Goal: Book appointment/travel/reservation

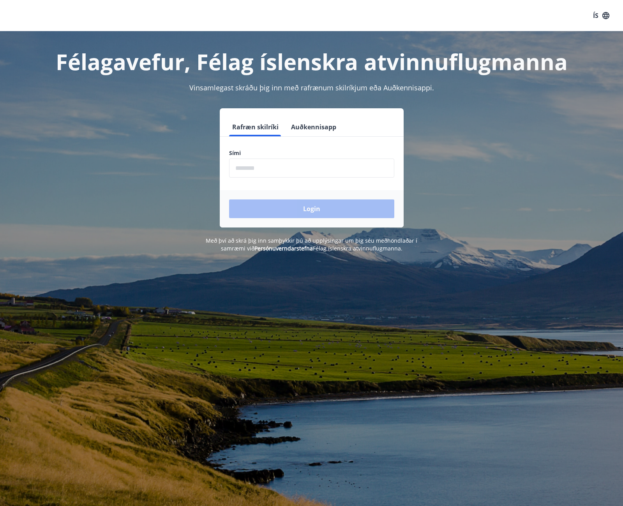
click at [364, 163] on input "phone" at bounding box center [311, 167] width 165 height 19
type input "********"
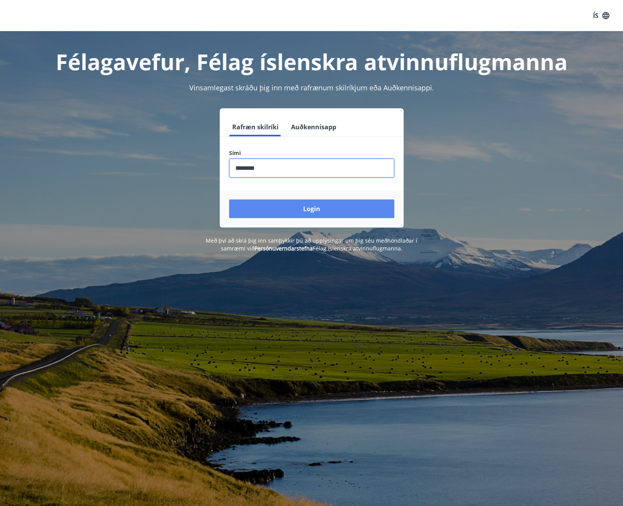
click at [317, 209] on button "Login" at bounding box center [311, 208] width 165 height 19
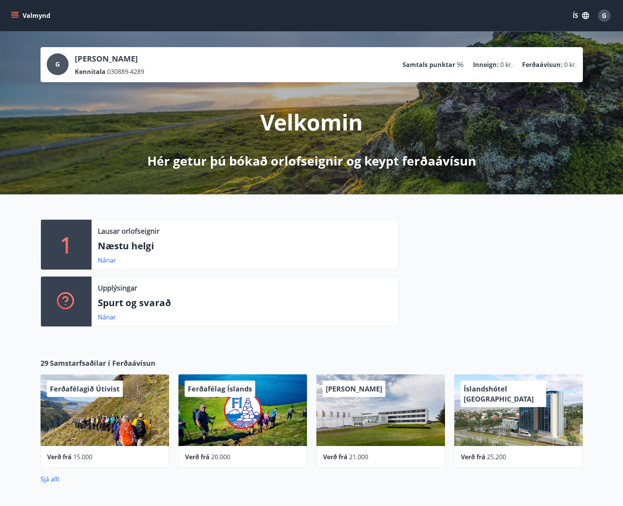
click at [16, 10] on button "Valmynd" at bounding box center [31, 16] width 44 height 14
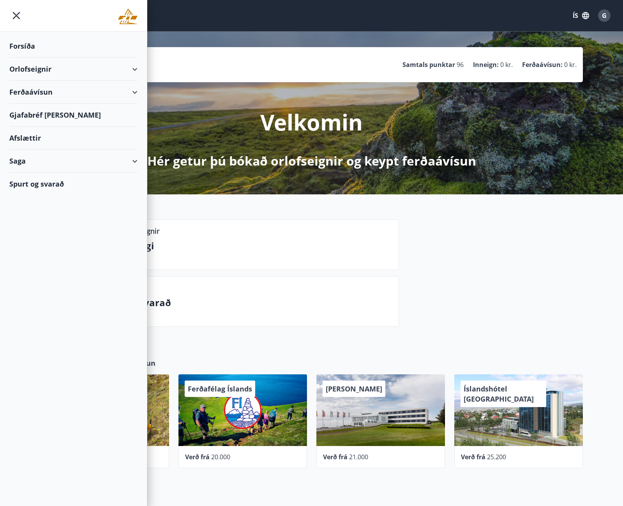
click at [86, 67] on div "Orlofseignir" at bounding box center [73, 69] width 128 height 23
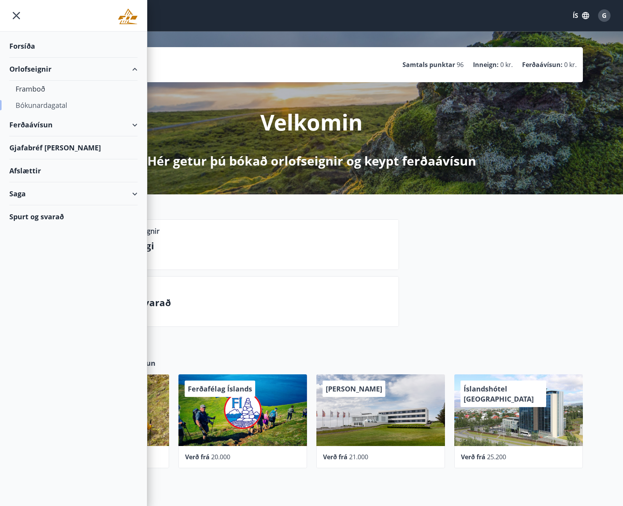
click at [64, 101] on div "Bókunardagatal" at bounding box center [74, 105] width 116 height 16
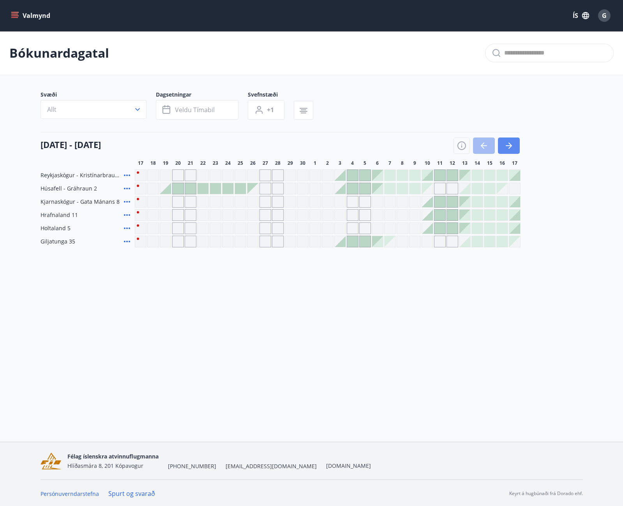
click at [514, 151] on button "button" at bounding box center [509, 145] width 22 height 16
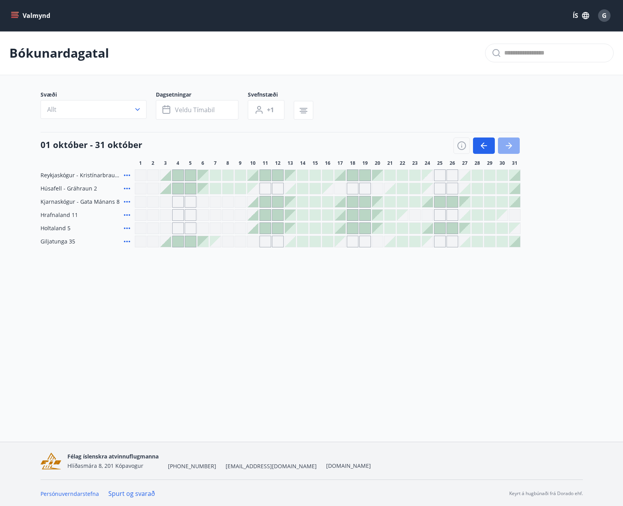
click at [514, 151] on button "button" at bounding box center [509, 145] width 22 height 16
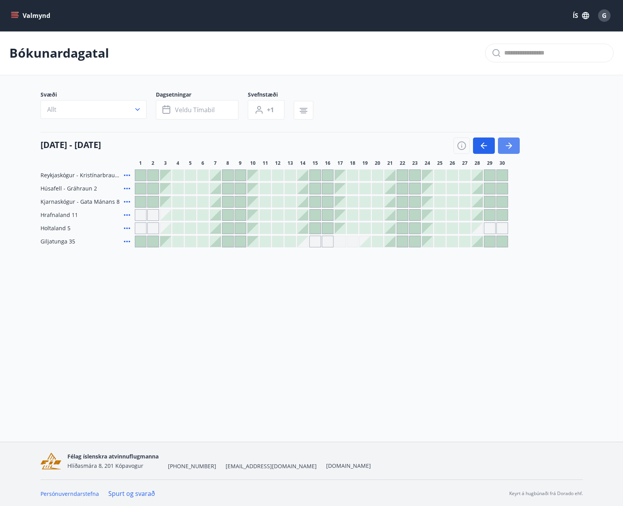
click at [514, 151] on button "button" at bounding box center [509, 145] width 22 height 16
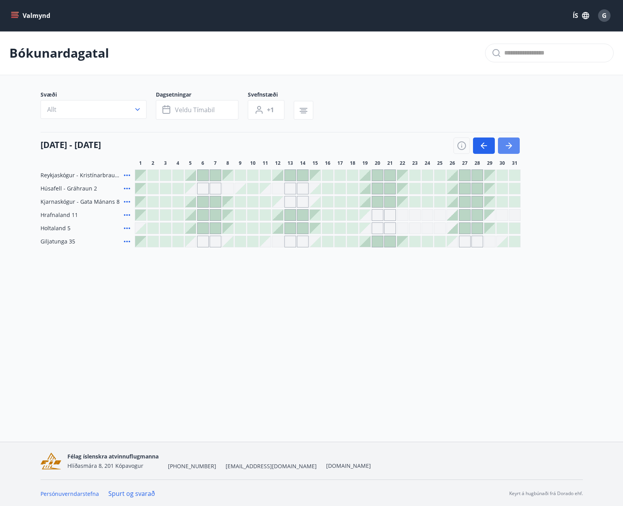
click at [515, 150] on button "button" at bounding box center [509, 145] width 22 height 16
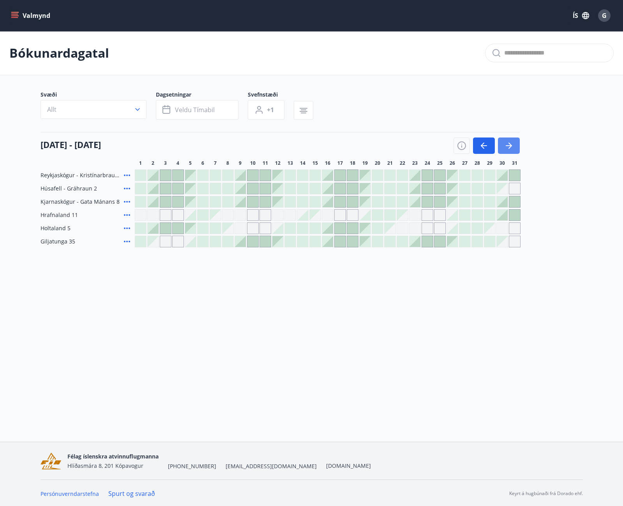
click at [504, 141] on icon "button" at bounding box center [508, 145] width 9 height 9
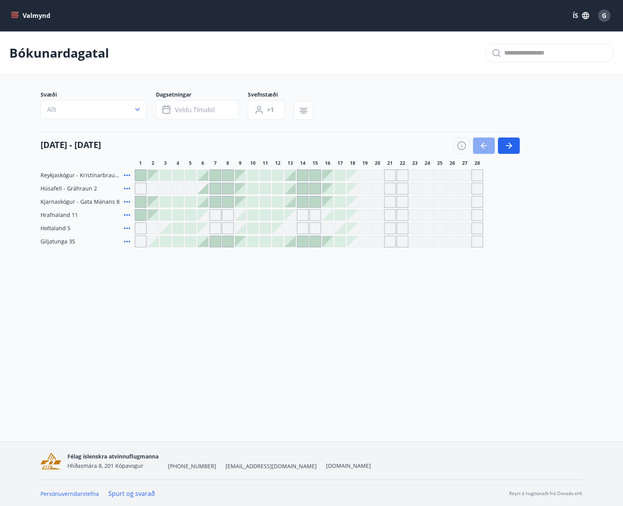
click at [490, 145] on button "button" at bounding box center [484, 145] width 22 height 16
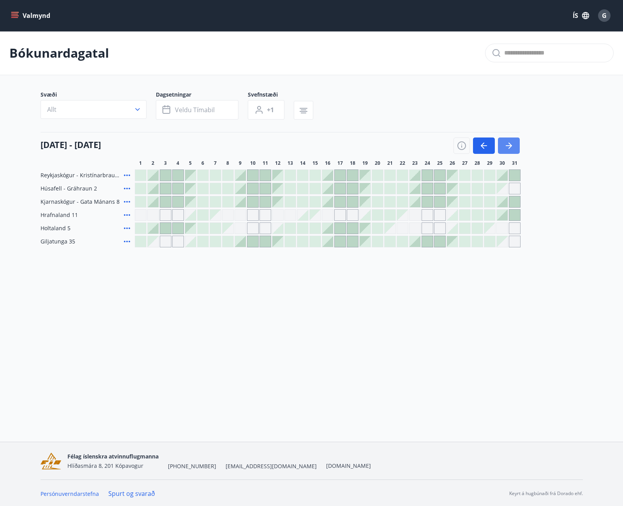
click at [507, 147] on icon "button" at bounding box center [508, 145] width 9 height 9
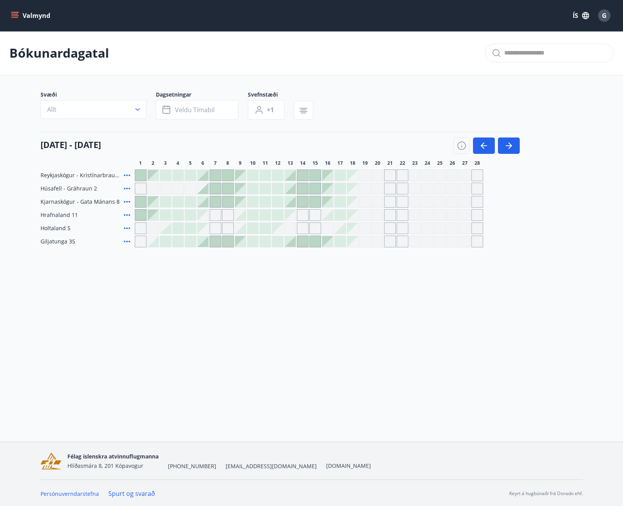
click at [137, 217] on div at bounding box center [140, 214] width 11 height 11
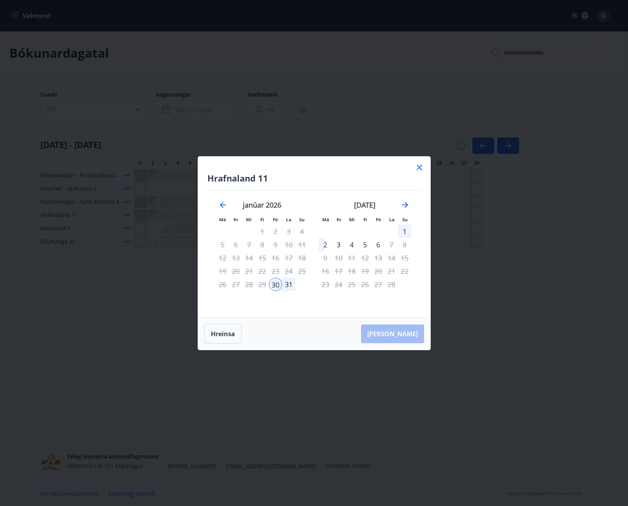
click at [421, 164] on icon at bounding box center [419, 167] width 9 height 9
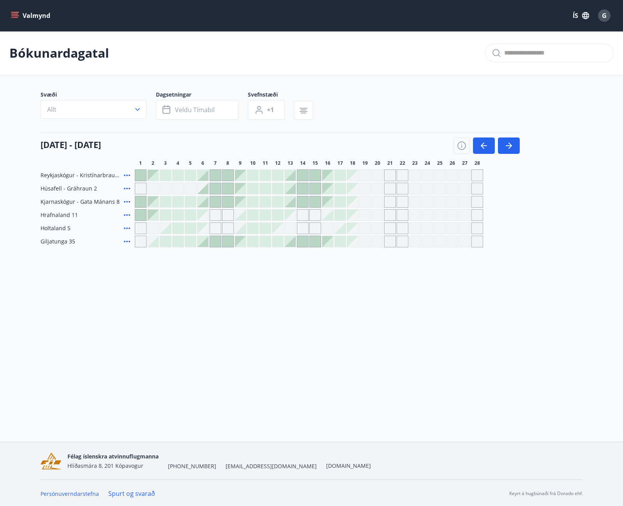
click at [209, 228] on div "Gráir dagar eru ekki bókanlegir" at bounding box center [215, 228] width 12 height 12
click at [203, 232] on div "Gráir dagar eru ekki bókanlegir" at bounding box center [202, 228] width 11 height 11
click at [193, 233] on div at bounding box center [190, 228] width 11 height 11
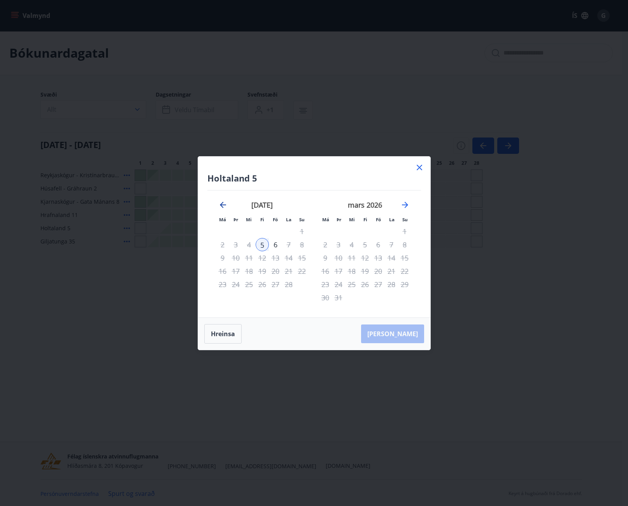
click at [220, 205] on icon "Move backward to switch to the previous month." at bounding box center [223, 205] width 6 height 6
click at [405, 205] on icon "Move forward to switch to the next month." at bounding box center [405, 204] width 9 height 9
click at [418, 163] on icon at bounding box center [419, 167] width 9 height 9
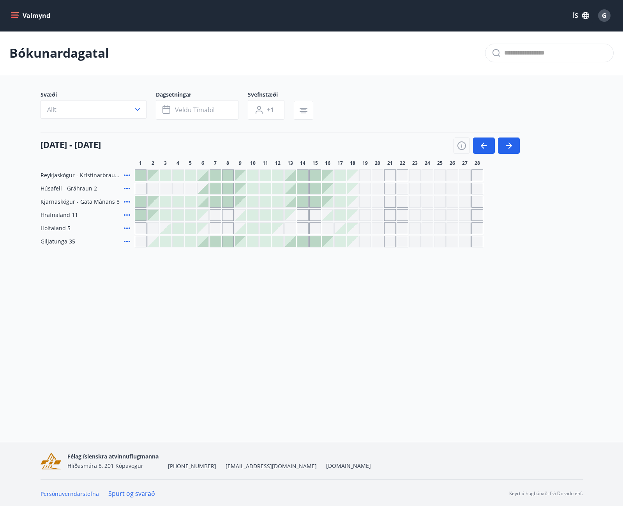
click at [144, 214] on div at bounding box center [140, 214] width 11 height 11
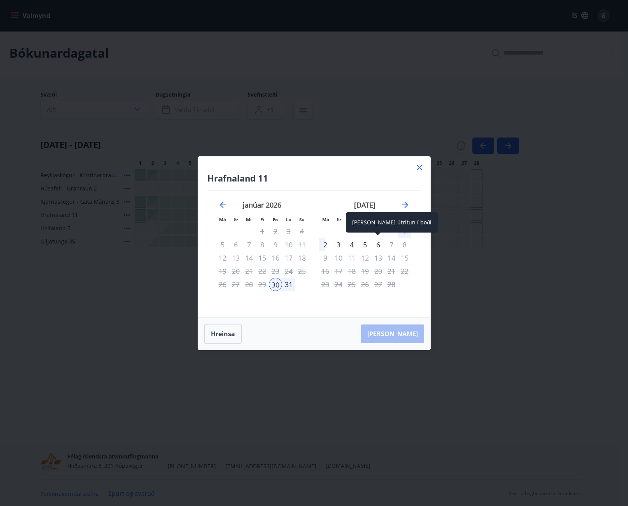
click at [382, 244] on div "6" at bounding box center [378, 244] width 13 height 13
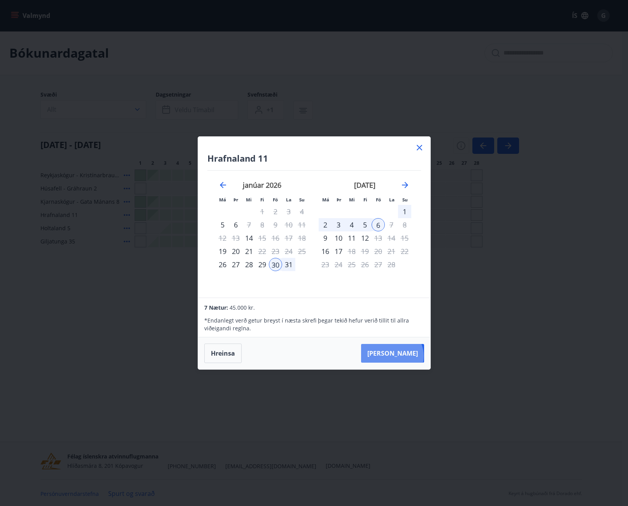
drag, startPoint x: 416, startPoint y: 356, endPoint x: 416, endPoint y: 352, distance: 4.3
click at [415, 355] on button "Taka Frá" at bounding box center [392, 353] width 63 height 19
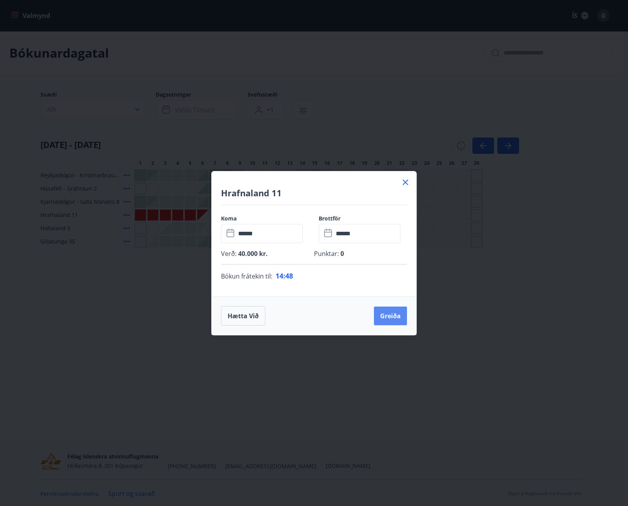
click at [397, 314] on button "Greiða" at bounding box center [390, 315] width 33 height 19
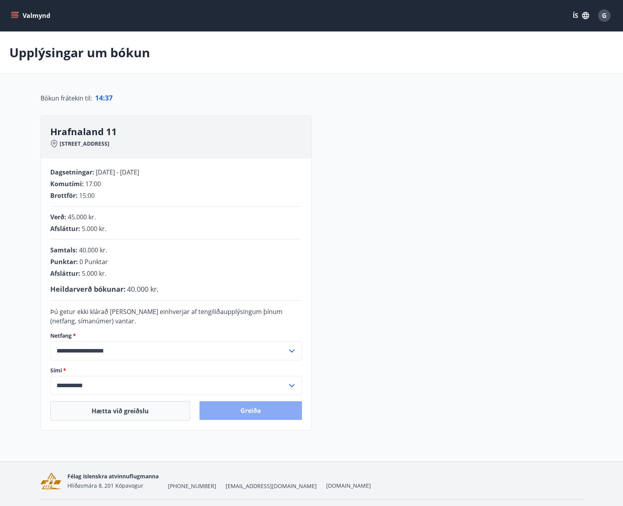
click at [246, 414] on button "Greiða" at bounding box center [250, 410] width 102 height 19
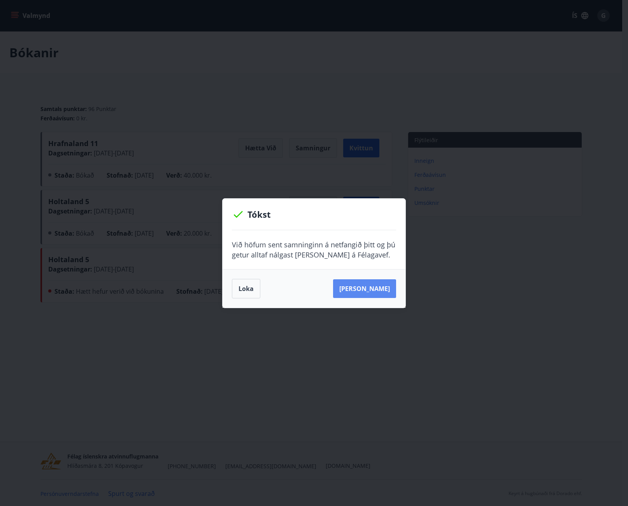
click at [357, 289] on button "Sjá samning" at bounding box center [364, 288] width 63 height 19
click at [250, 293] on button "Loka" at bounding box center [246, 288] width 28 height 19
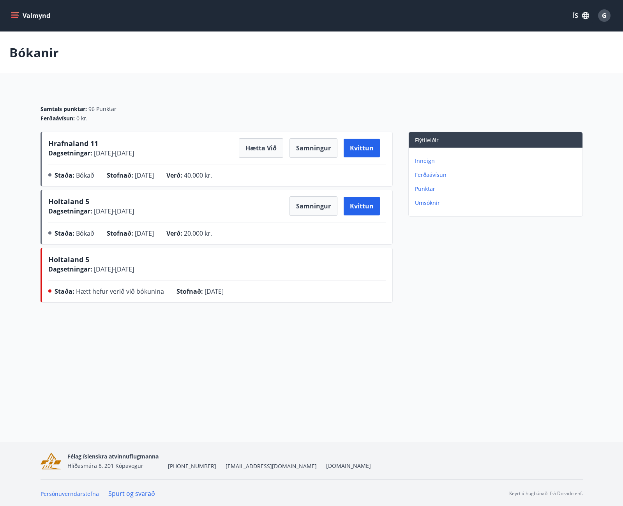
click at [18, 18] on icon "menu" at bounding box center [15, 16] width 8 height 8
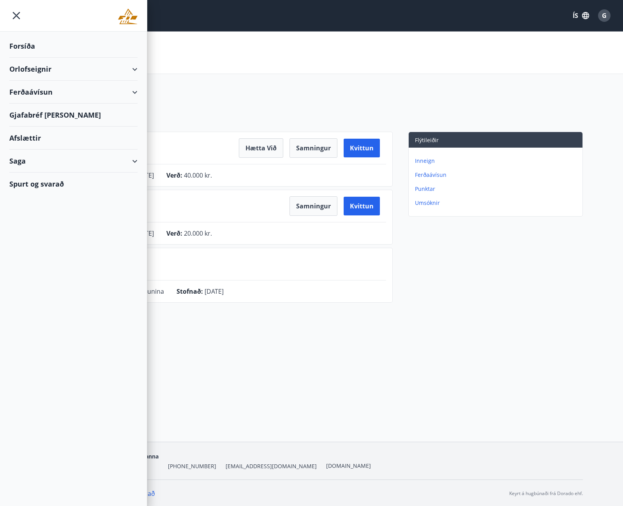
drag, startPoint x: 196, startPoint y: 51, endPoint x: 190, endPoint y: 18, distance: 33.7
click at [196, 50] on div "Bókanir" at bounding box center [311, 53] width 623 height 42
